Goal: Task Accomplishment & Management: Use online tool/utility

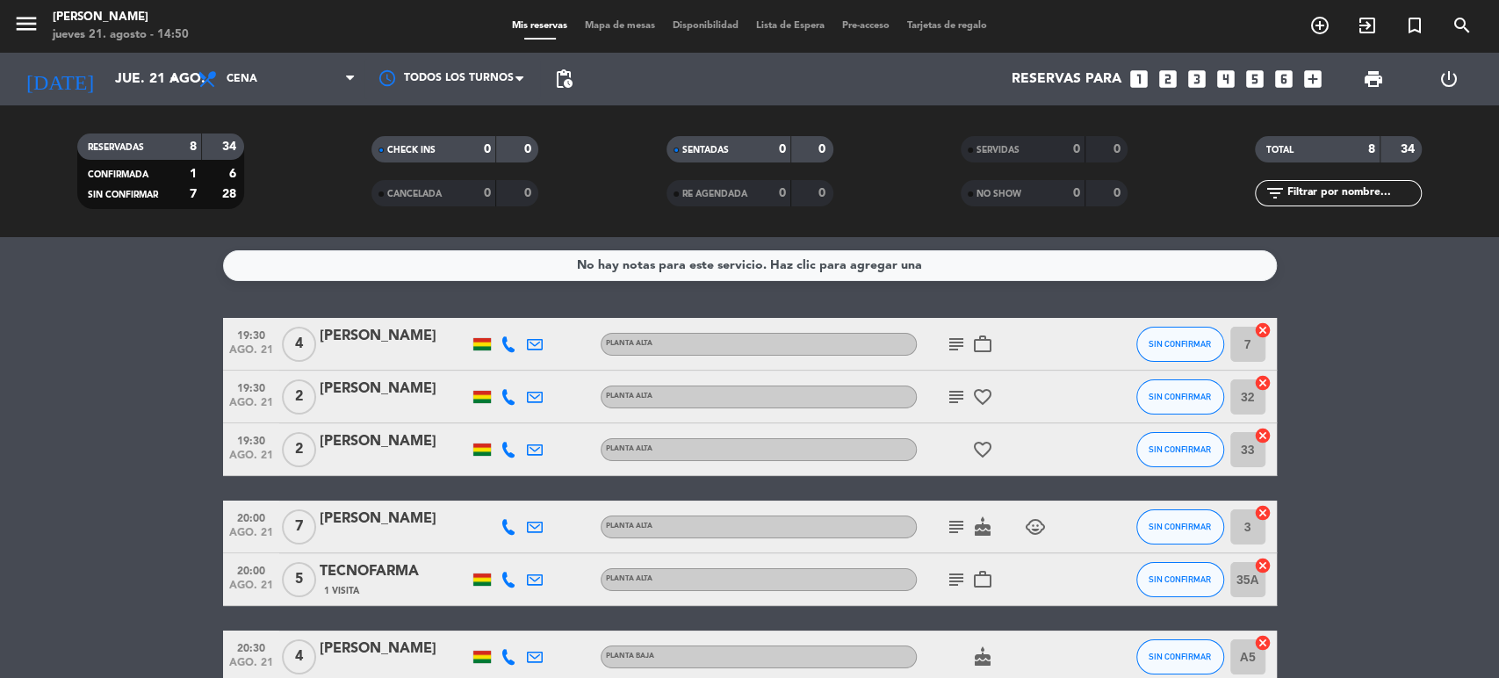
click at [107, 456] on bookings-row "19:30 [DATE] 4 [PERSON_NAME] Planta alta subject work_outline SIN CONFIRMAR 7 c…" at bounding box center [749, 553] width 1499 height 471
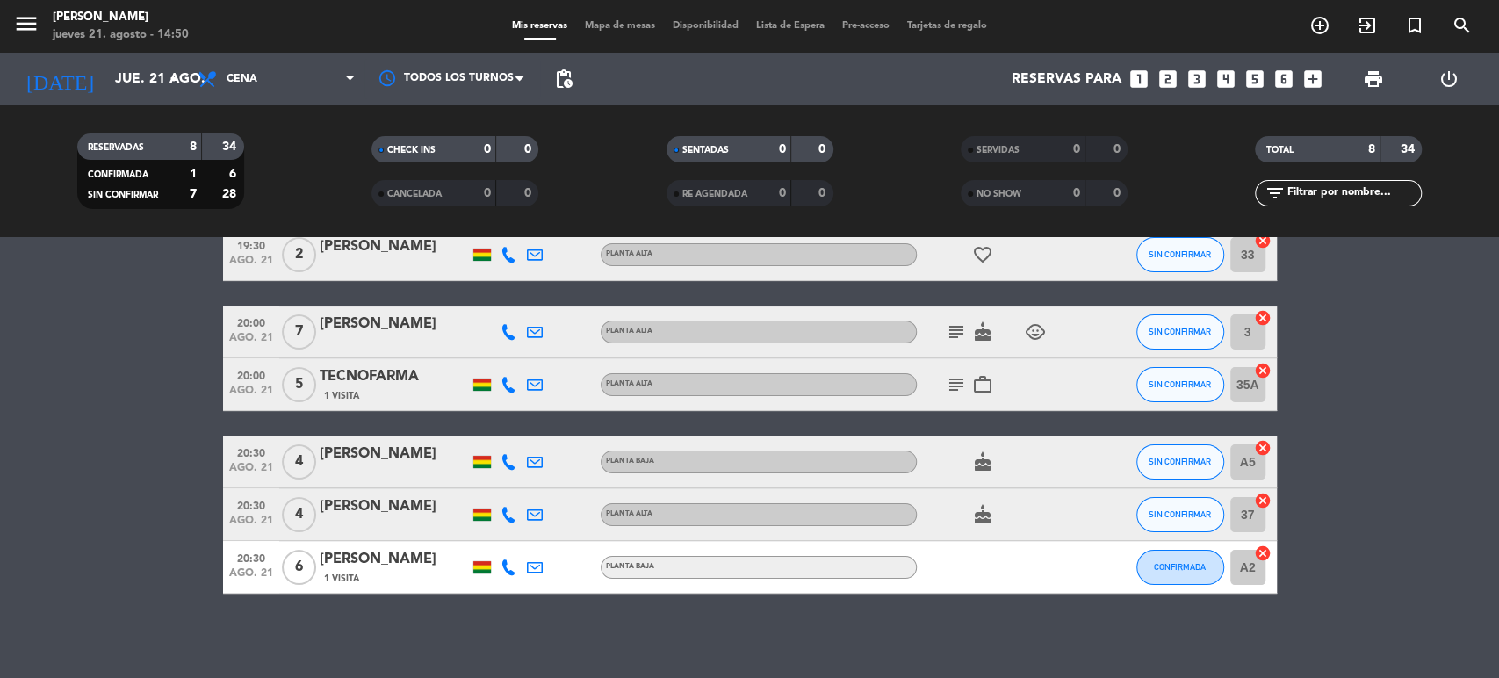
click at [110, 406] on bookings-row "19:30 [DATE] 4 [PERSON_NAME] Planta alta subject work_outline SIN CONFIRMAR 7 c…" at bounding box center [749, 358] width 1499 height 471
click at [949, 386] on icon "subject" at bounding box center [956, 384] width 21 height 21
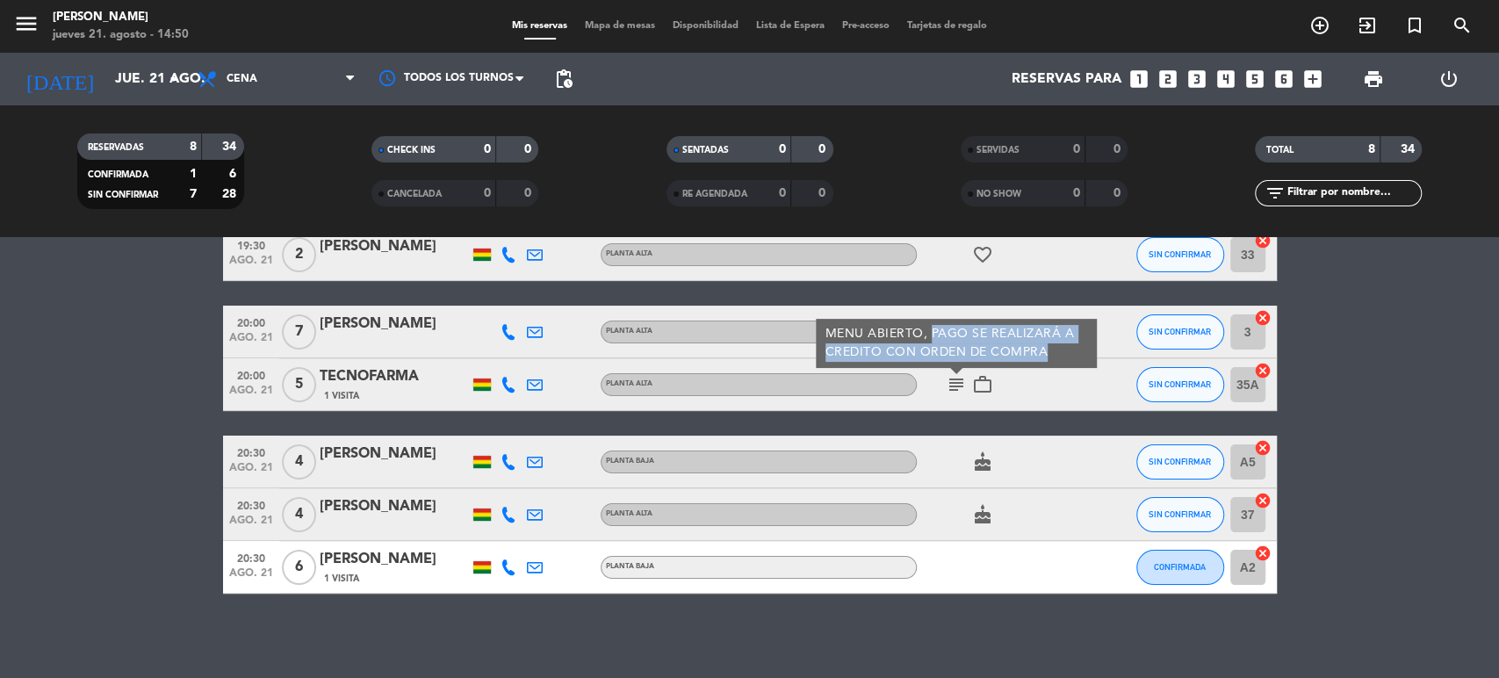
drag, startPoint x: 928, startPoint y: 334, endPoint x: 1044, endPoint y: 349, distance: 117.0
click at [1044, 349] on div "MENU ABIERTO, PAGO SE REALIZARÁ A CREDITO CON ORDEN DE COMPRA" at bounding box center [955, 343] width 263 height 37
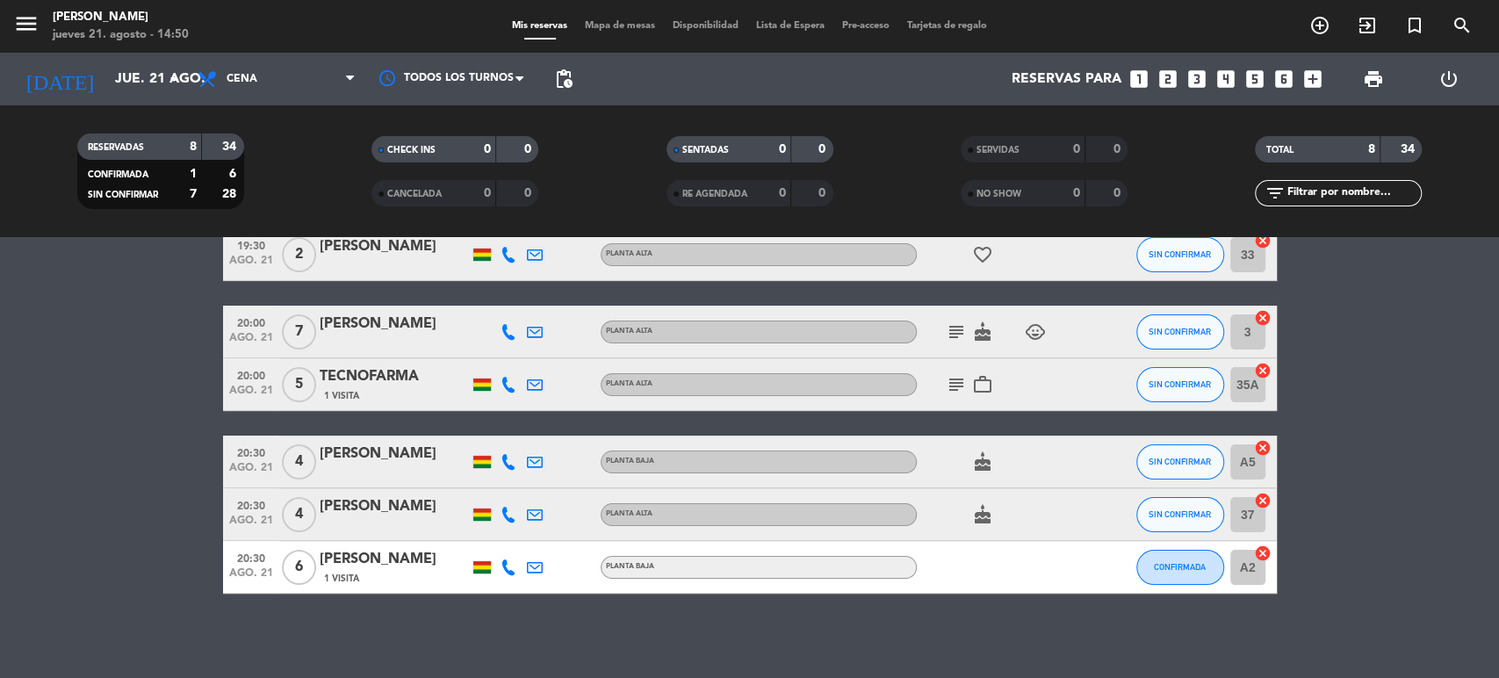
click at [64, 480] on bookings-row "19:30 [DATE] 4 [PERSON_NAME] Planta alta subject work_outline SIN CONFIRMAR 7 c…" at bounding box center [749, 358] width 1499 height 471
click at [102, 405] on bookings-row "19:30 [DATE] 4 [PERSON_NAME] Planta alta subject work_outline SIN CONFIRMAR 7 c…" at bounding box center [749, 358] width 1499 height 471
click at [119, 585] on bookings-row "19:30 [DATE] 4 [PERSON_NAME] Planta alta subject work_outline SIN CONFIRMAR 7 c…" at bounding box center [749, 358] width 1499 height 471
click at [1260, 553] on icon "cancel" at bounding box center [1263, 553] width 18 height 18
click at [1254, 564] on icon "border_all" at bounding box center [1250, 567] width 21 height 21
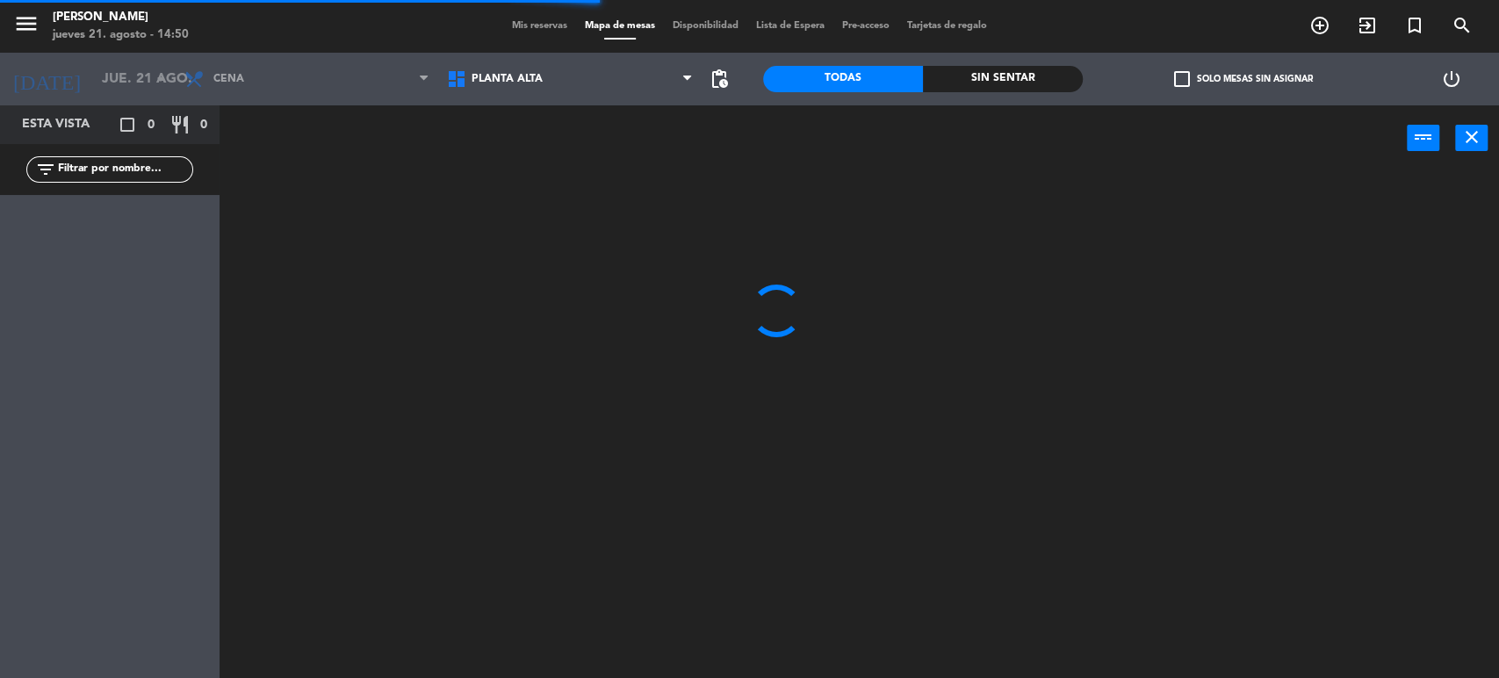
click at [519, 90] on span "Planta alta" at bounding box center [569, 79] width 263 height 39
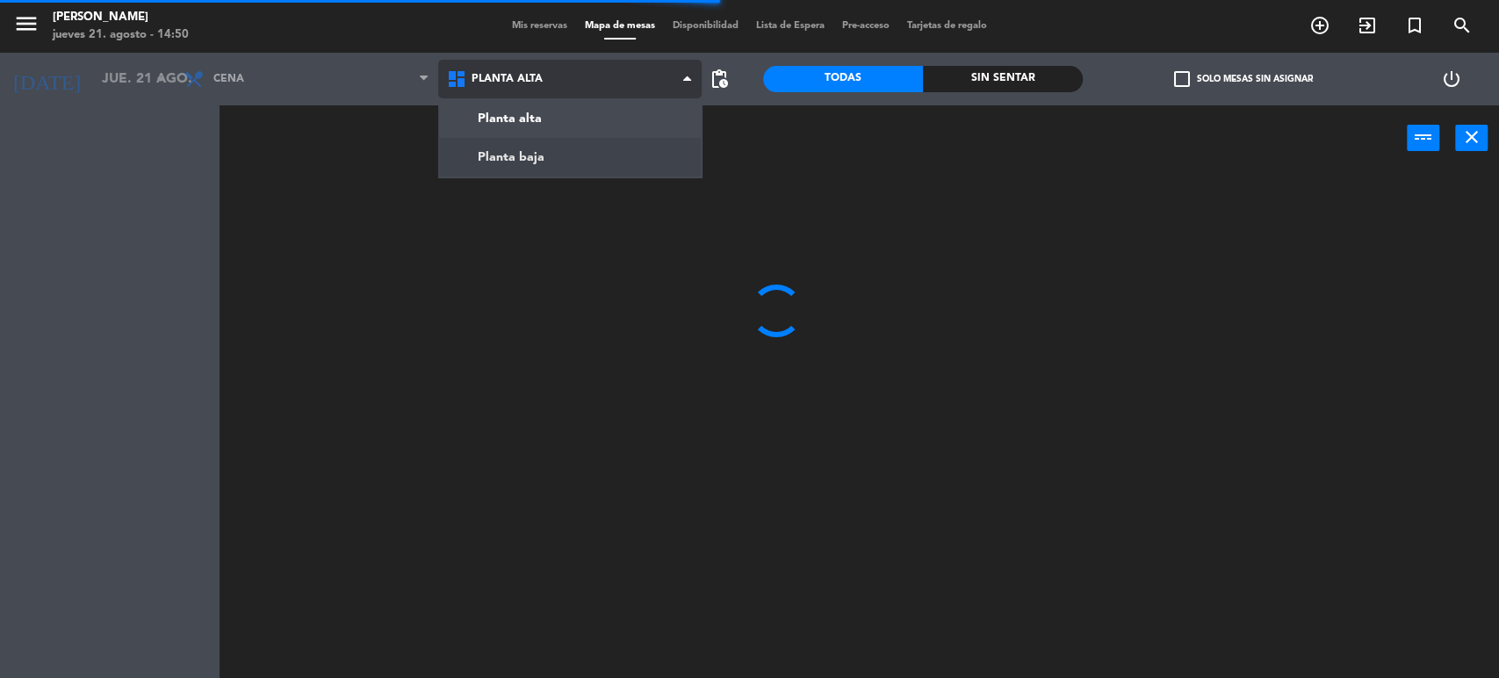
click at [515, 151] on ng-component "menu [PERSON_NAME] [DATE] 21. agosto - 14:50 Mis reservas Mapa de mesas Disponi…" at bounding box center [749, 340] width 1499 height 680
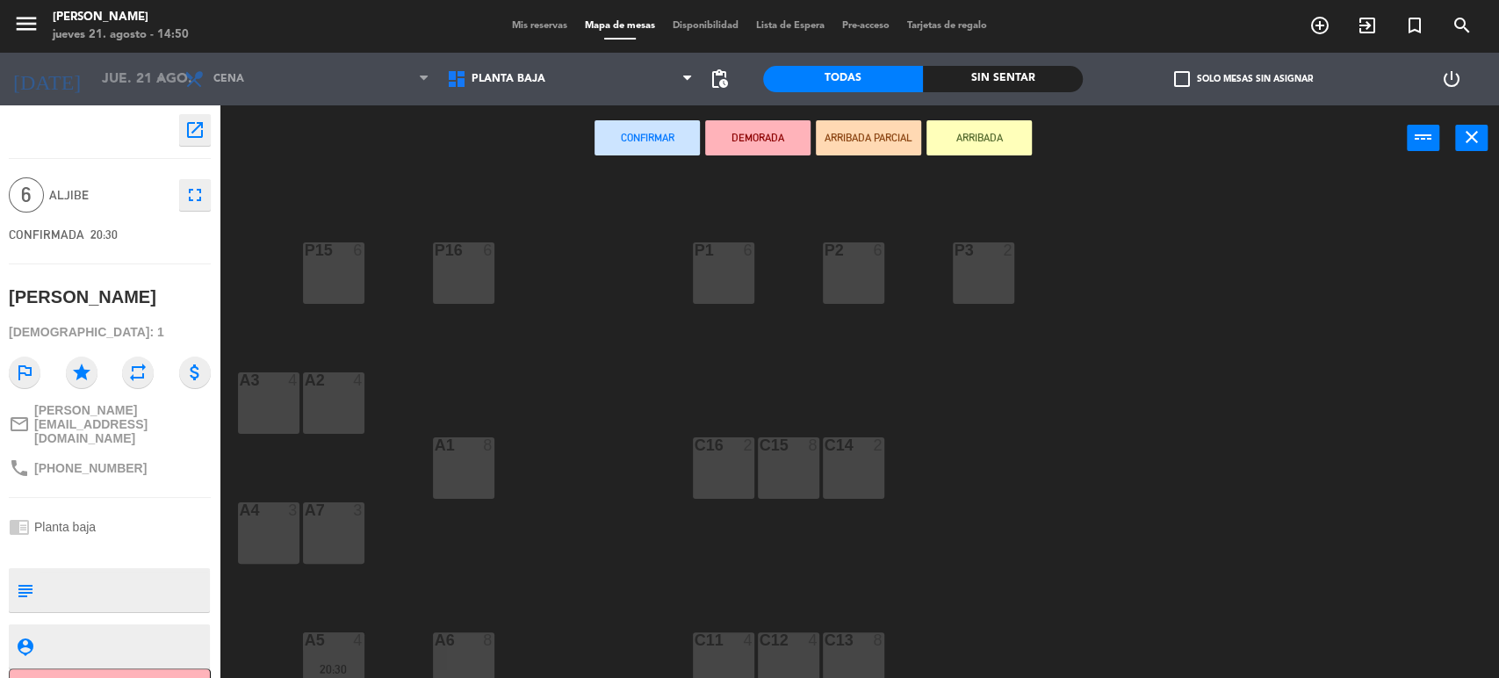
scroll to position [105, 0]
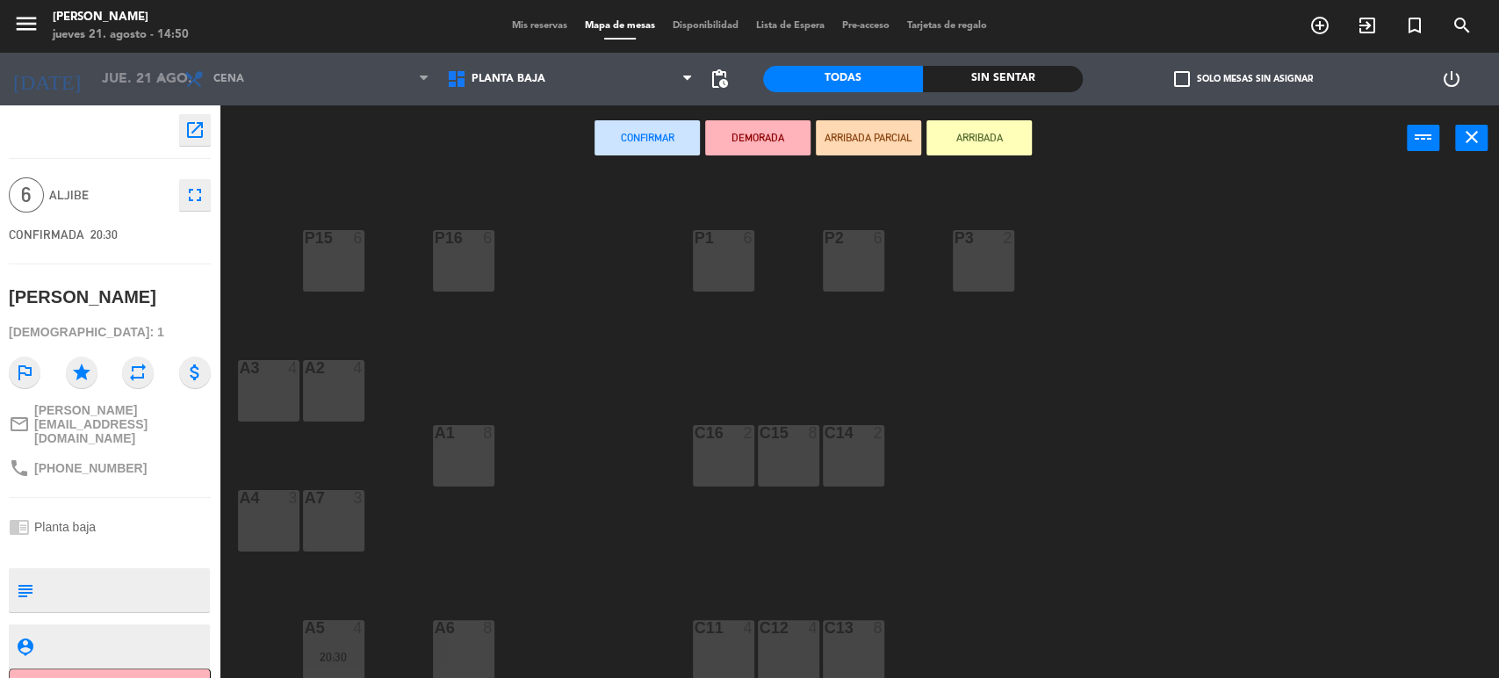
drag, startPoint x: 476, startPoint y: 479, endPoint x: 475, endPoint y: 462, distance: 17.6
click at [475, 476] on div "A1 8" at bounding box center [463, 455] width 61 height 61
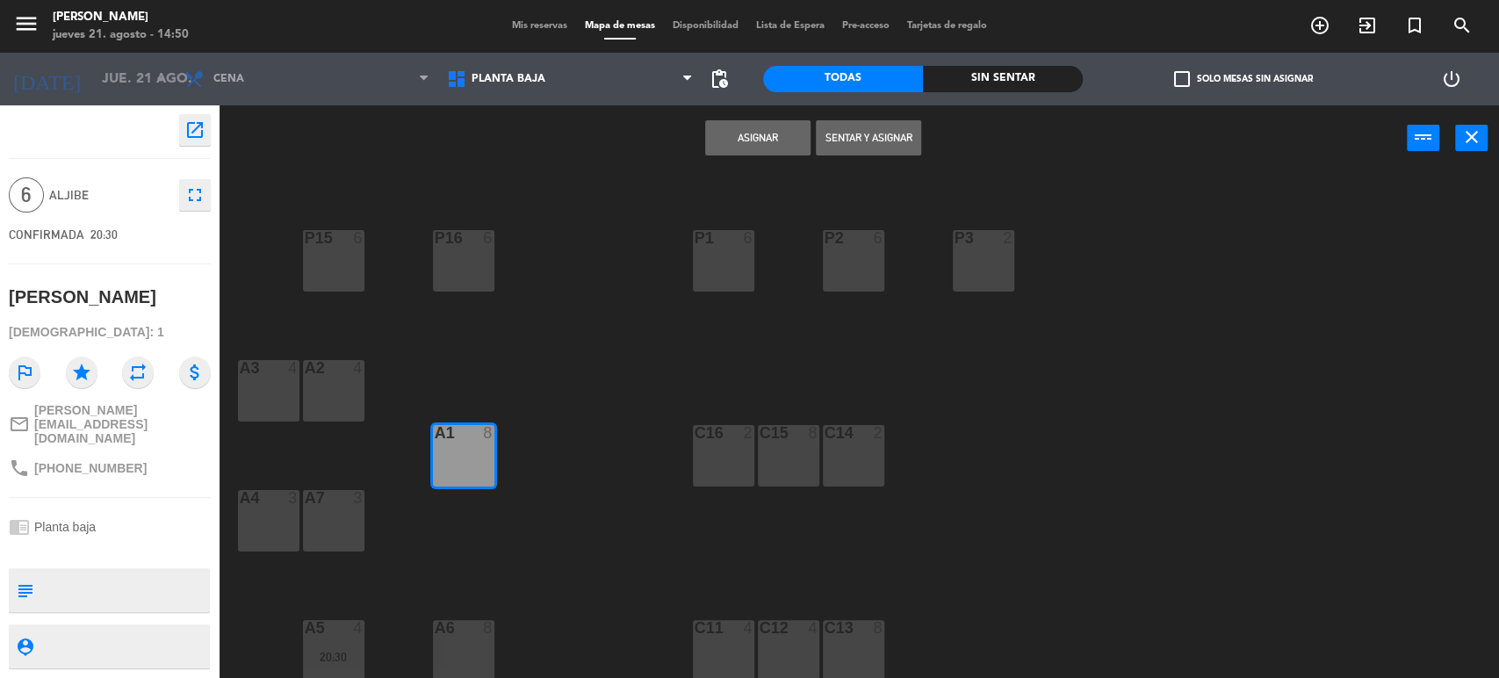
click at [748, 132] on button "Asignar" at bounding box center [757, 137] width 105 height 35
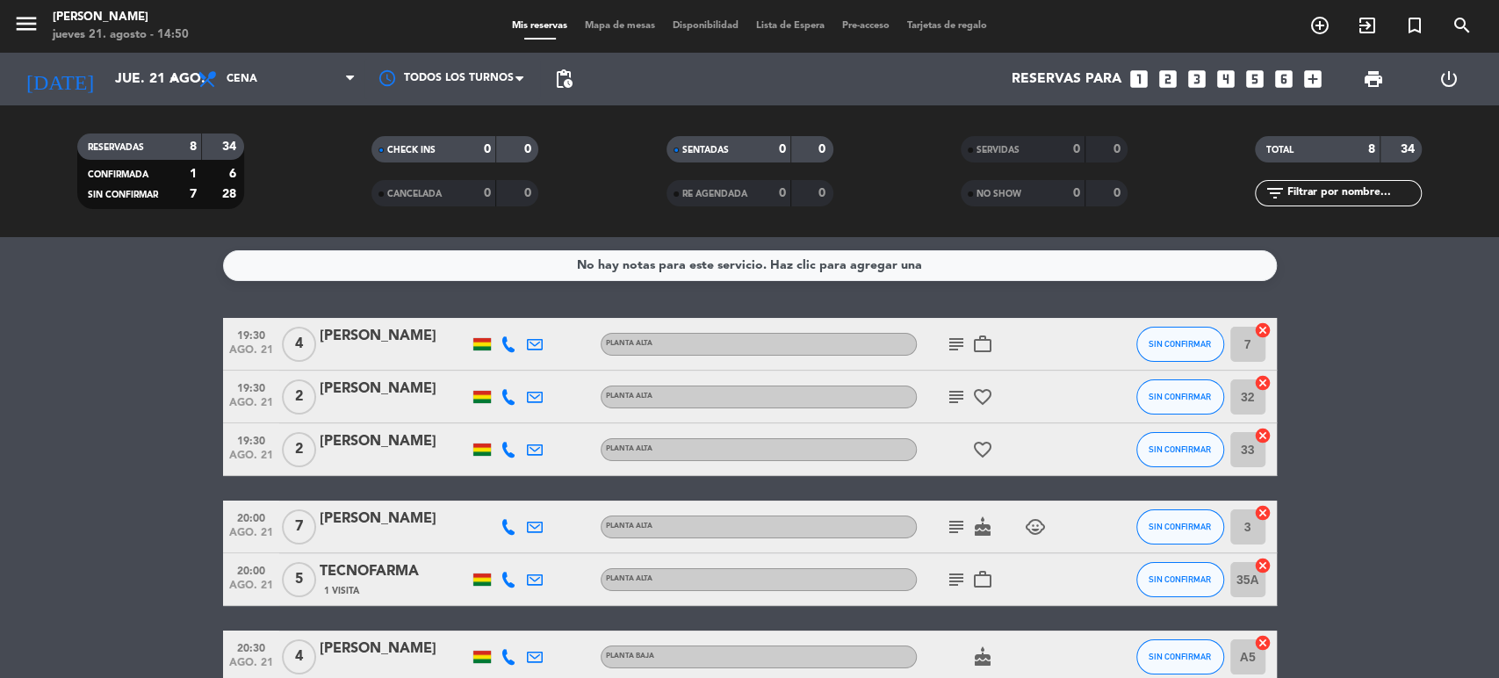
click at [1390, 342] on bookings-row "19:30 [DATE] 4 [PERSON_NAME] Planta alta subject work_outline SIN CONFIRMAR 7 c…" at bounding box center [749, 553] width 1499 height 471
click at [1460, 577] on bookings-row "19:30 [DATE] 4 [PERSON_NAME] Planta alta subject work_outline SIN CONFIRMAR 7 c…" at bounding box center [749, 553] width 1499 height 471
